Goal: Task Accomplishment & Management: Use online tool/utility

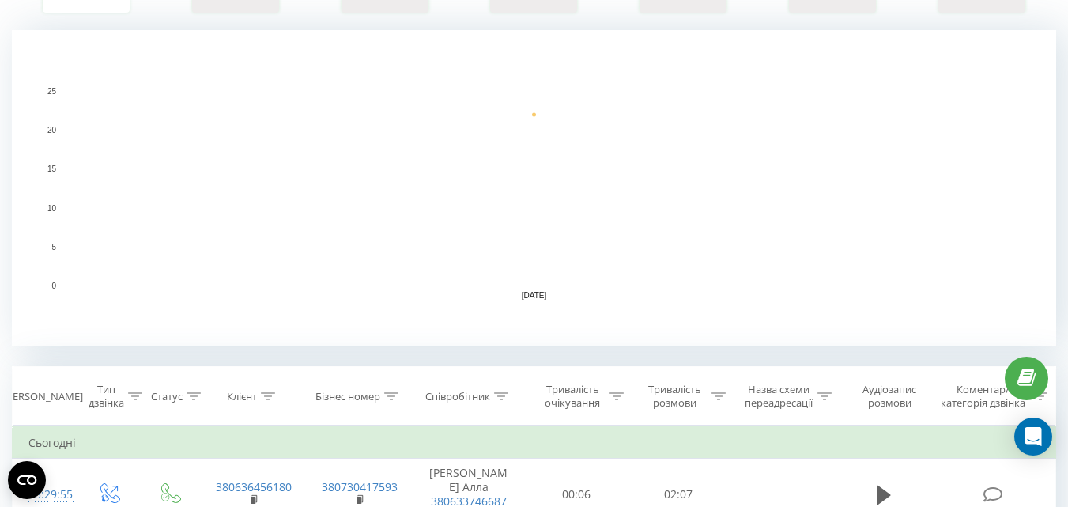
scroll to position [553, 0]
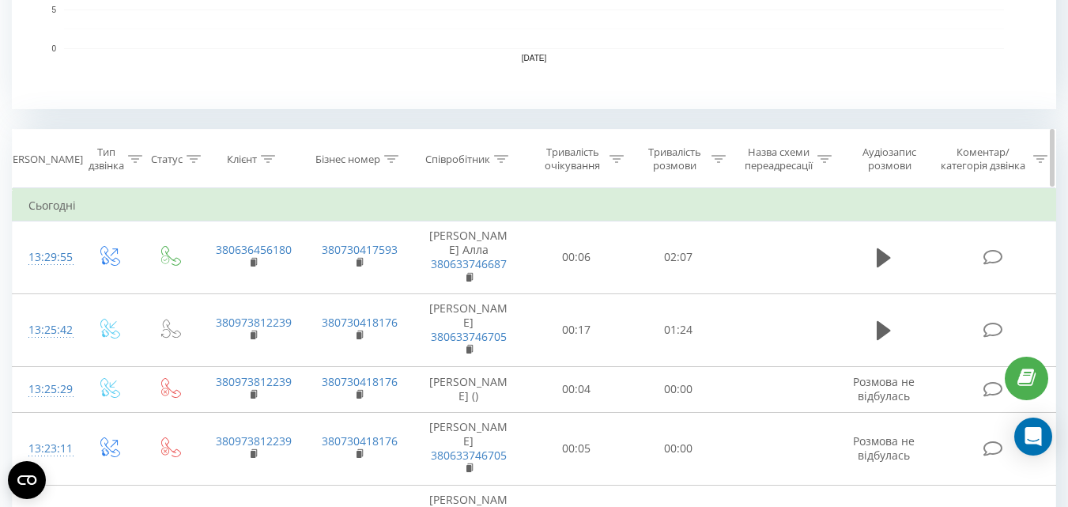
click at [446, 163] on div "Співробітник" at bounding box center [457, 159] width 65 height 13
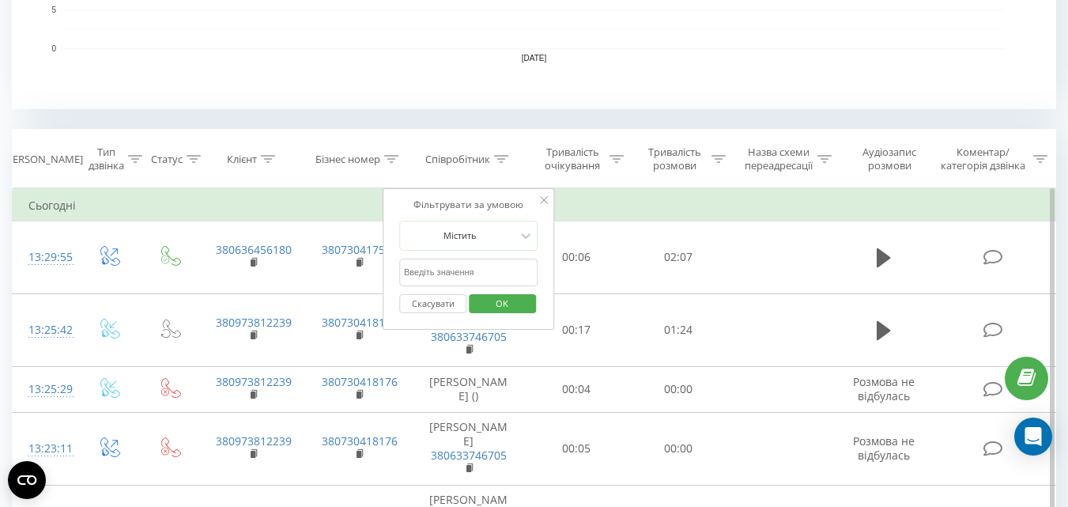
click at [446, 275] on input "text" at bounding box center [468, 272] width 139 height 28
type input "тімакова"
click at [475, 309] on button "OK" at bounding box center [502, 304] width 67 height 20
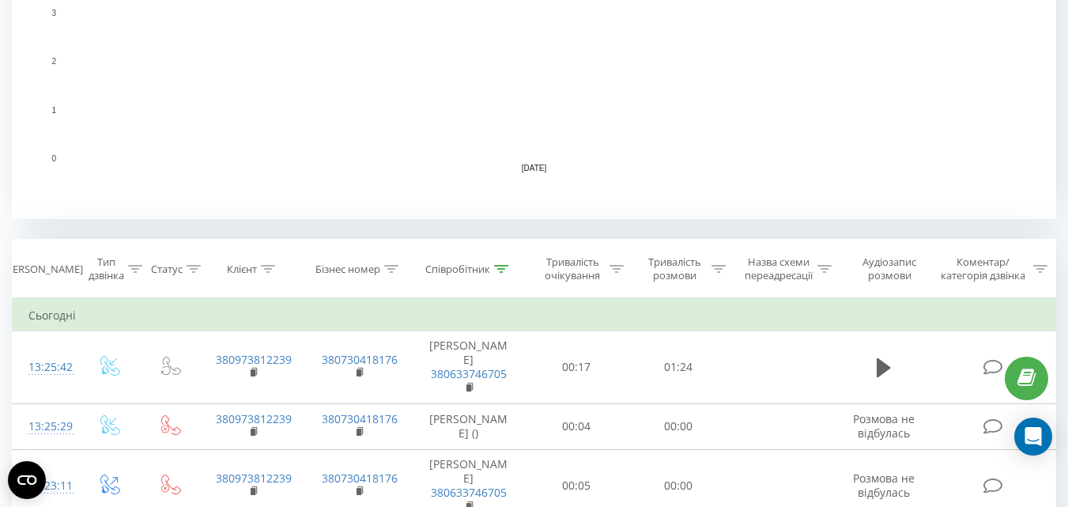
scroll to position [650, 0]
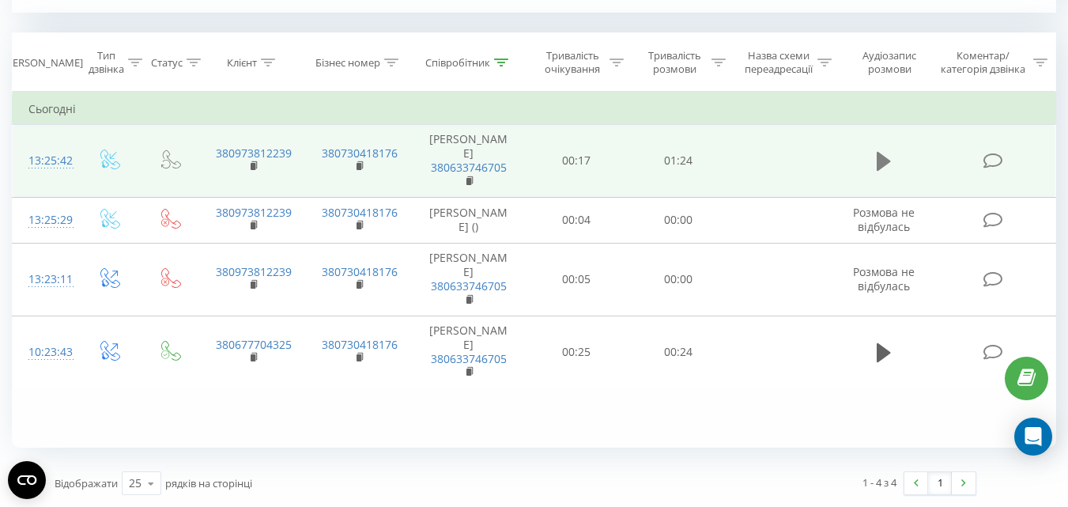
click at [882, 160] on icon at bounding box center [883, 161] width 14 height 19
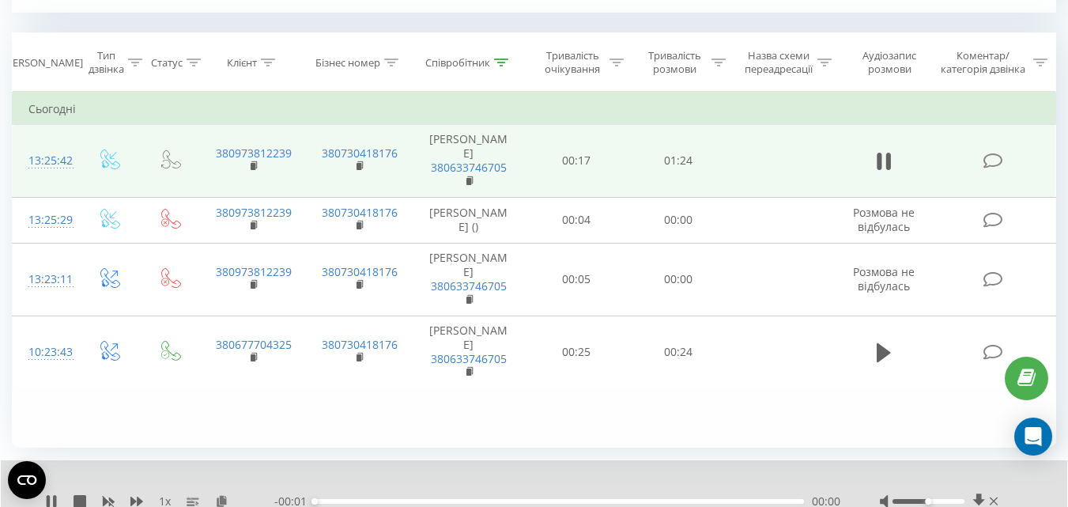
scroll to position [710, 0]
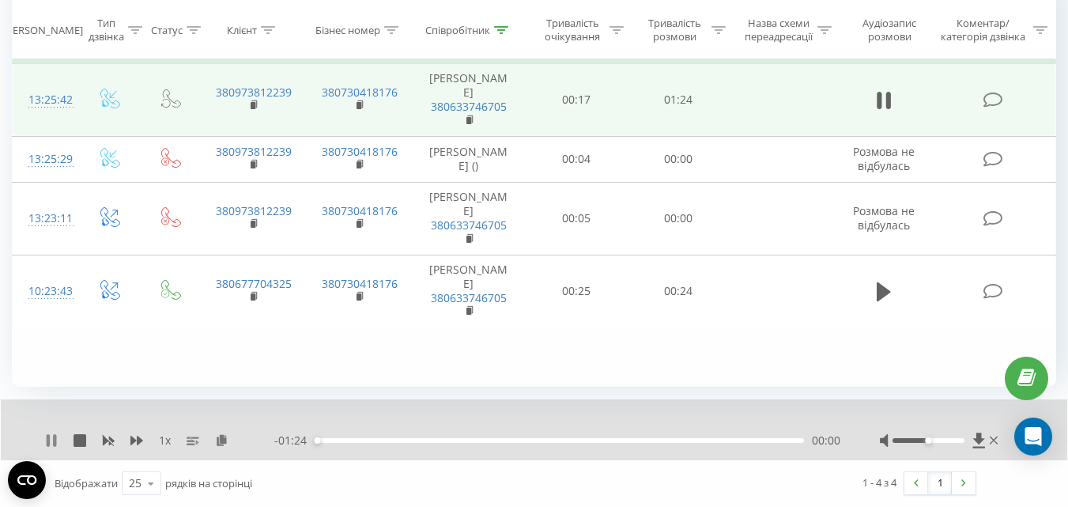
click at [51, 443] on icon at bounding box center [51, 440] width 13 height 13
click at [224, 439] on icon at bounding box center [221, 439] width 13 height 11
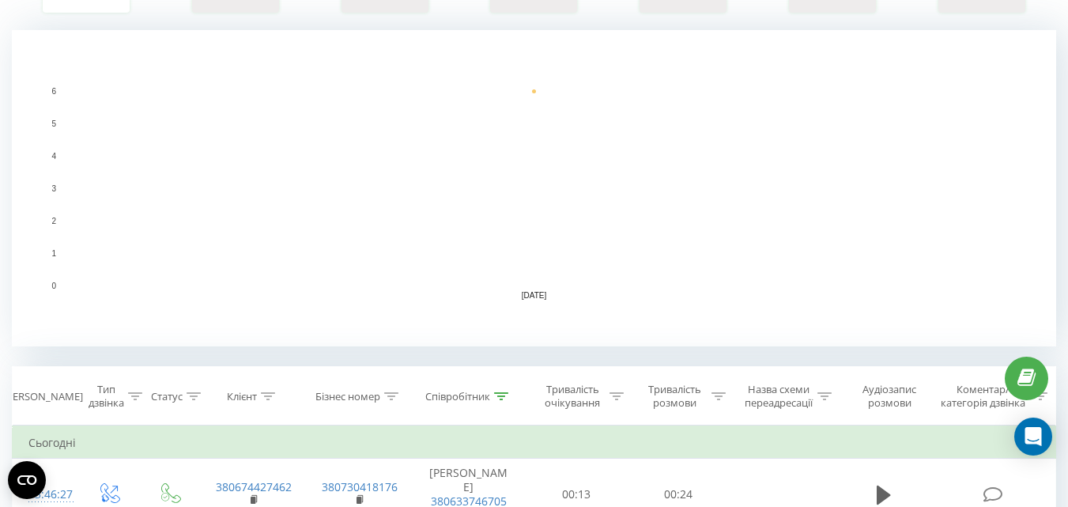
scroll to position [553, 0]
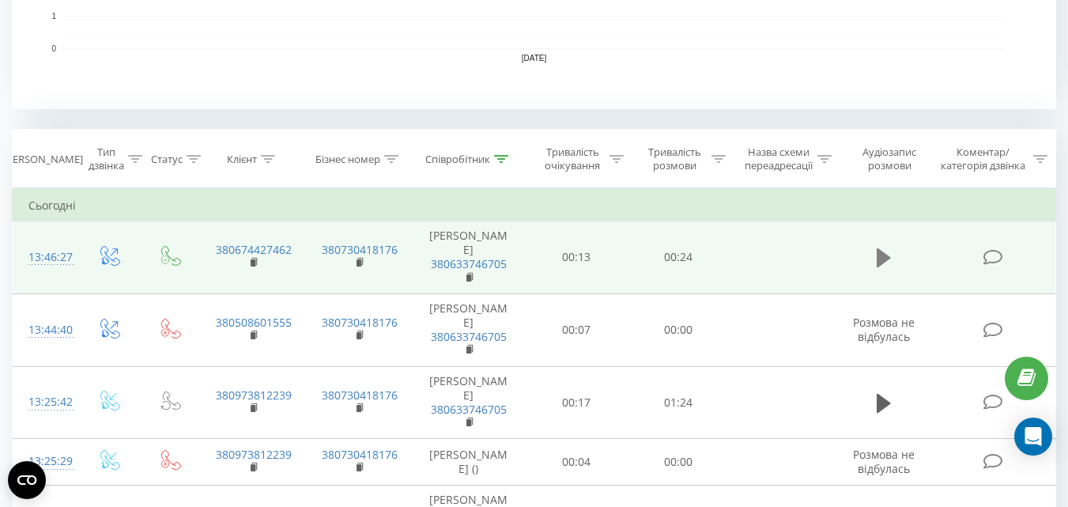
click at [879, 257] on icon at bounding box center [883, 257] width 14 height 19
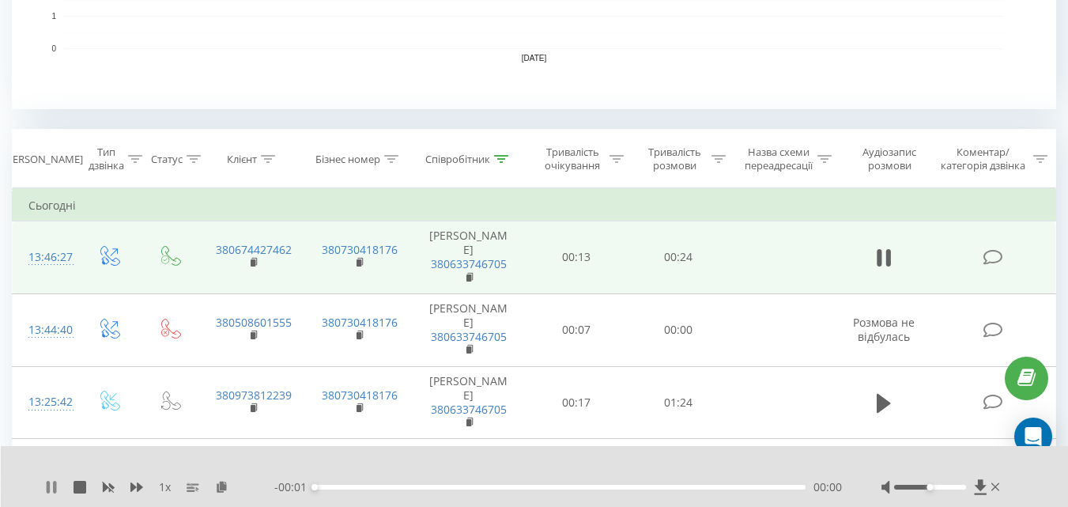
click at [46, 489] on icon at bounding box center [51, 486] width 13 height 13
click at [221, 487] on icon at bounding box center [221, 485] width 13 height 11
